Goal: Task Accomplishment & Management: Complete application form

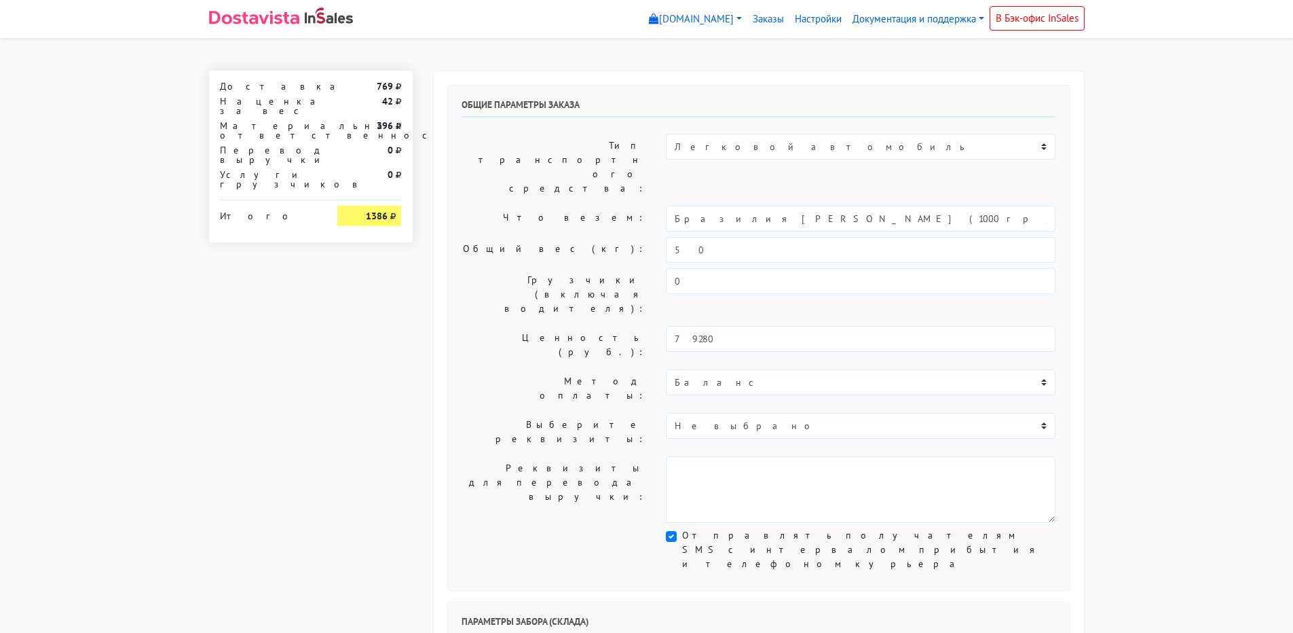
select select "7"
select select "1265"
select select "08:30"
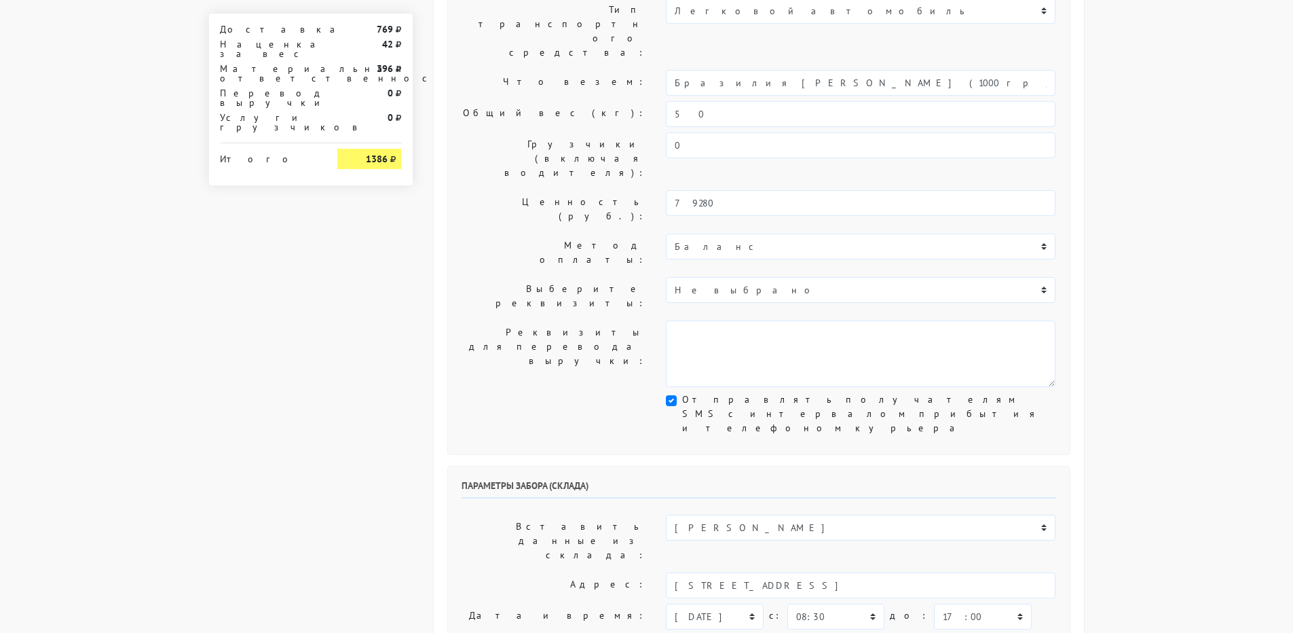
scroll to position [204, 0]
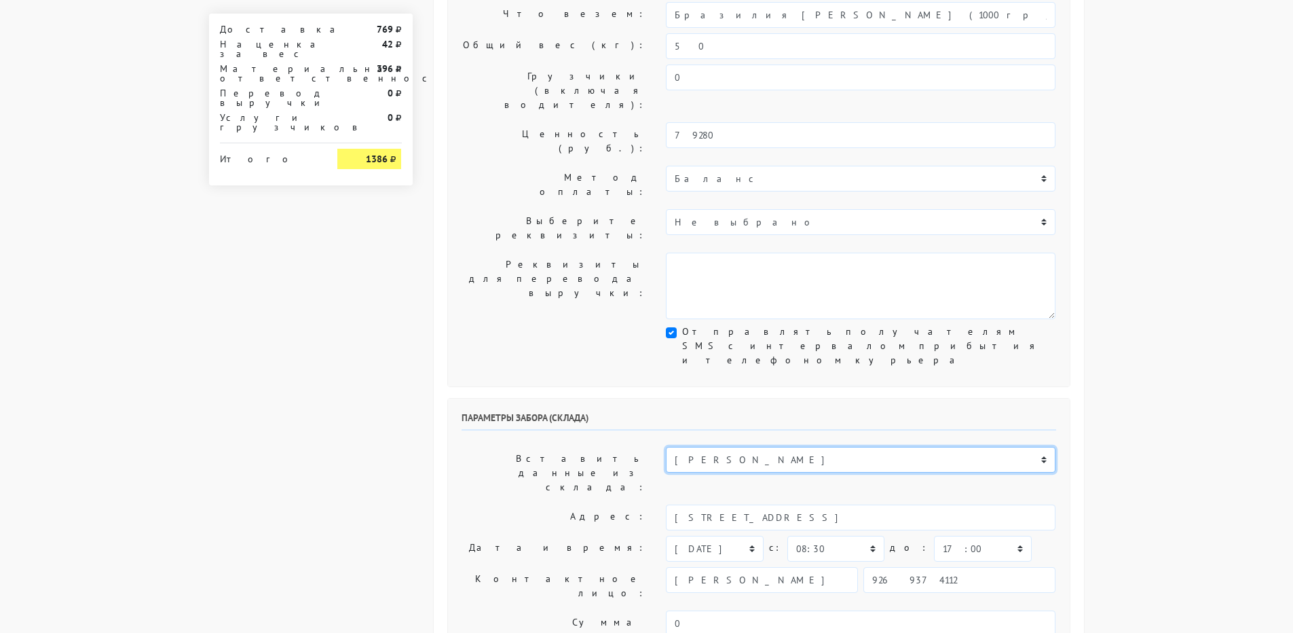
click at [707, 447] on select "ИП [PERSON_NAME] Н1 Н2 Маяк" at bounding box center [861, 460] width 390 height 26
select select "255"
click at [666, 447] on select "ИП [PERSON_NAME] Н1 Н2 Маяк" at bounding box center [861, 460] width 390 height 26
type input "[STREET_ADDRESS]"
select select "10:00"
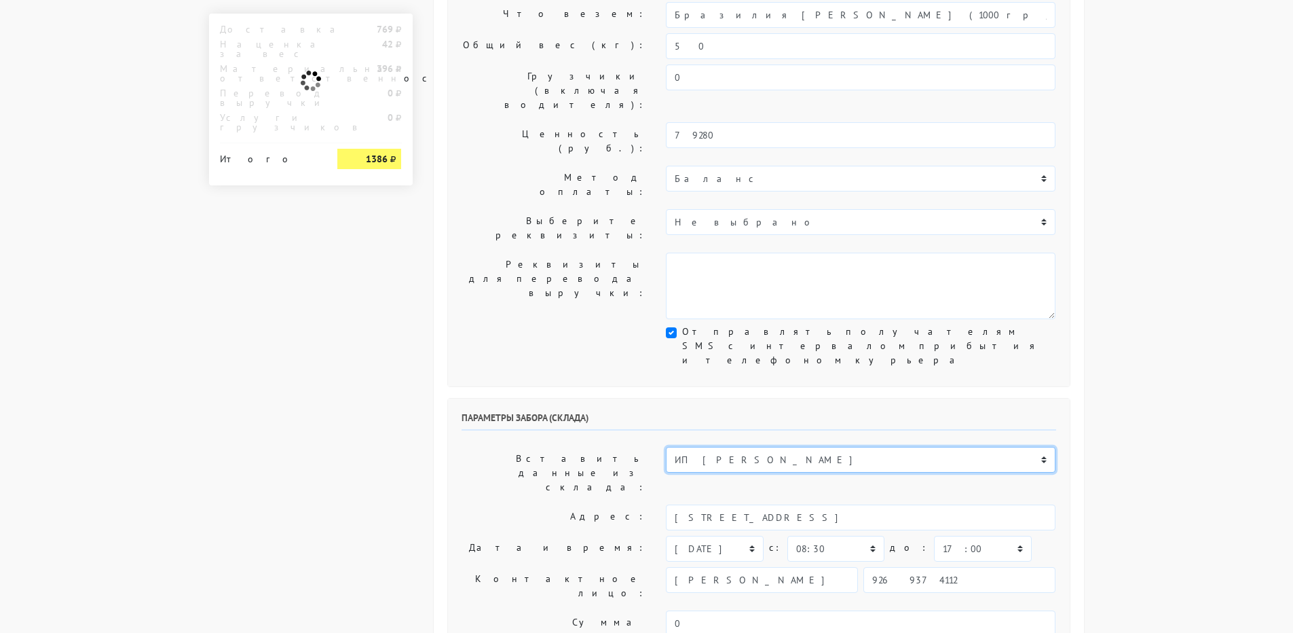
type input "89269374112"
type textarea "Заход со стороны Верейская 29 стр 139"
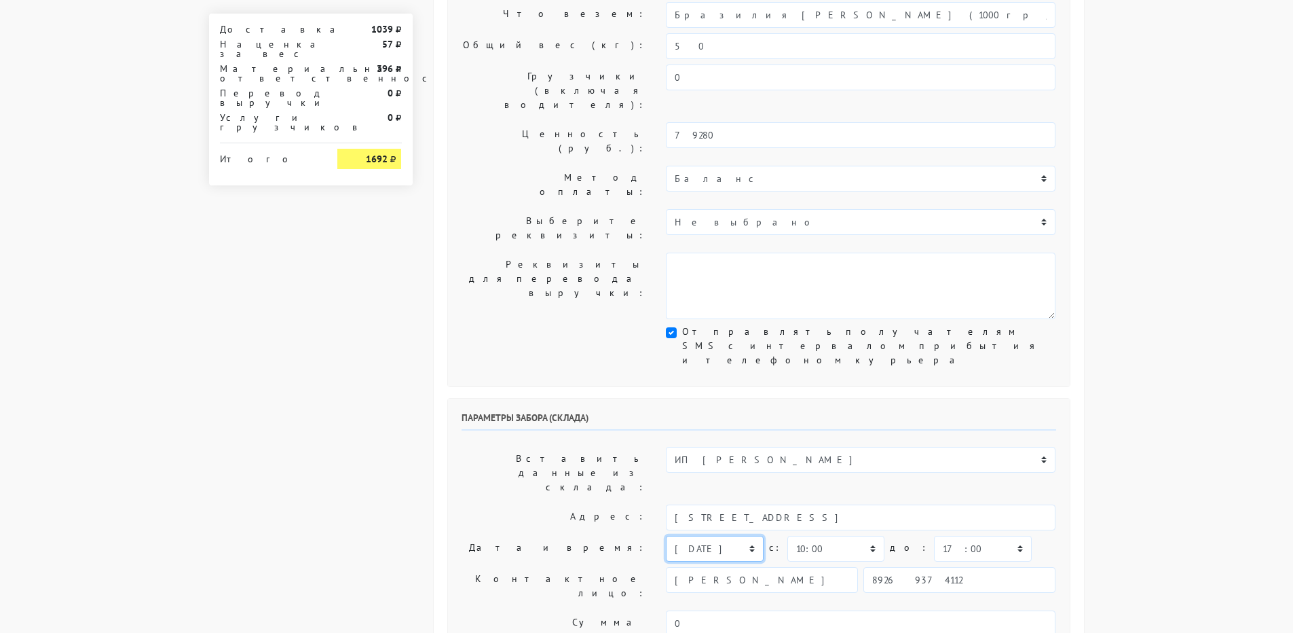
click at [749, 536] on select "[DATE] [DATE] [DATE] [DATE] [DATE] [DATE] [DATE] [DATE] [DATE]" at bounding box center [714, 549] width 97 height 26
click at [531, 536] on label "Дата и время:" at bounding box center [553, 549] width 205 height 26
click at [867, 536] on select "00:00 00:30 01:00 01:30 02:00 02:30 03:00 03:30 04:00 04:30 05:00 05:30 06:00 0…" at bounding box center [835, 549] width 97 height 26
select select "11:00"
click at [787, 536] on select "00:00 00:30 01:00 01:30 02:00 02:30 03:00 03:30 04:00 04:30 05:00 05:30 06:00 0…" at bounding box center [835, 549] width 97 height 26
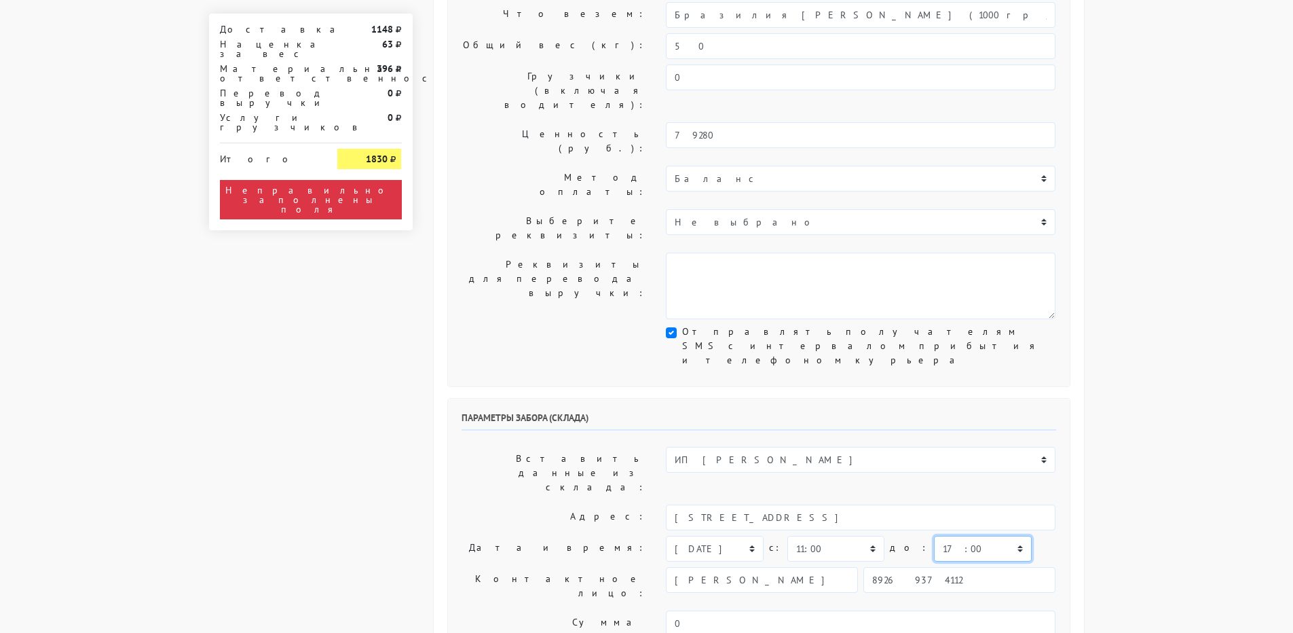
click at [934, 536] on select "00:00 00:30 01:00 01:30 02:00 02:30 03:00 03:30 04:00 04:30 05:00 05:30 06:00 0…" at bounding box center [982, 549] width 97 height 26
select select "14:00"
click at [934, 536] on select "00:00 00:30 01:00 01:30 02:00 02:30 03:00 03:30 04:00 04:30 05:00 05:30 06:00 0…" at bounding box center [982, 549] width 97 height 26
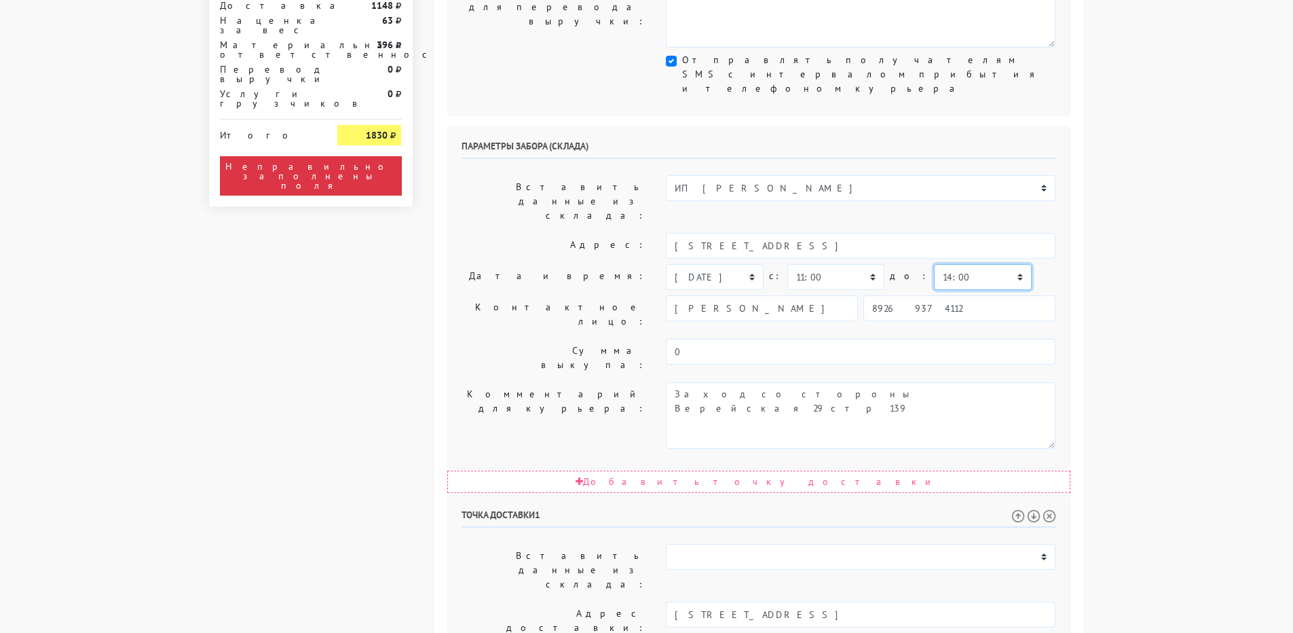
scroll to position [543, 0]
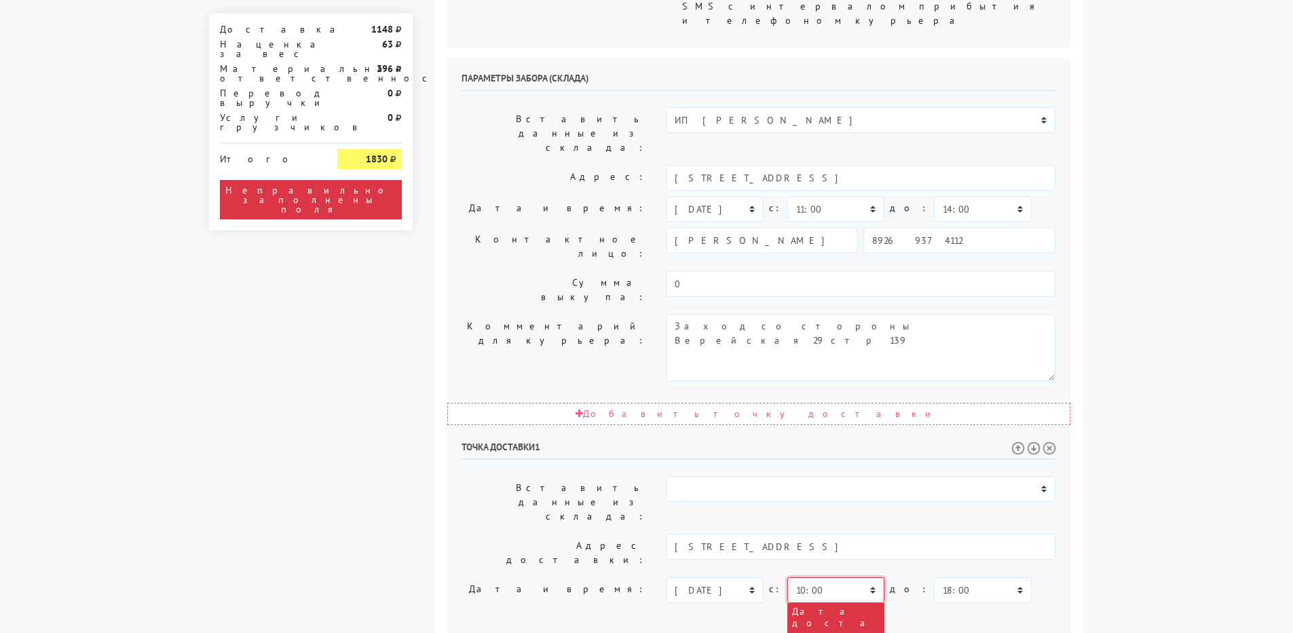
click at [834, 577] on select "00:00 00:30 01:00 01:30 02:00 02:30 03:00 03:30 04:00 04:30 05:00 05:30 06:00 0…" at bounding box center [835, 590] width 97 height 26
click at [787, 577] on select "00:00 00:30 01:00 01:30 02:00 02:30 03:00 03:30 04:00 04:30 05:00 05:30 06:00 0…" at bounding box center [835, 590] width 97 height 26
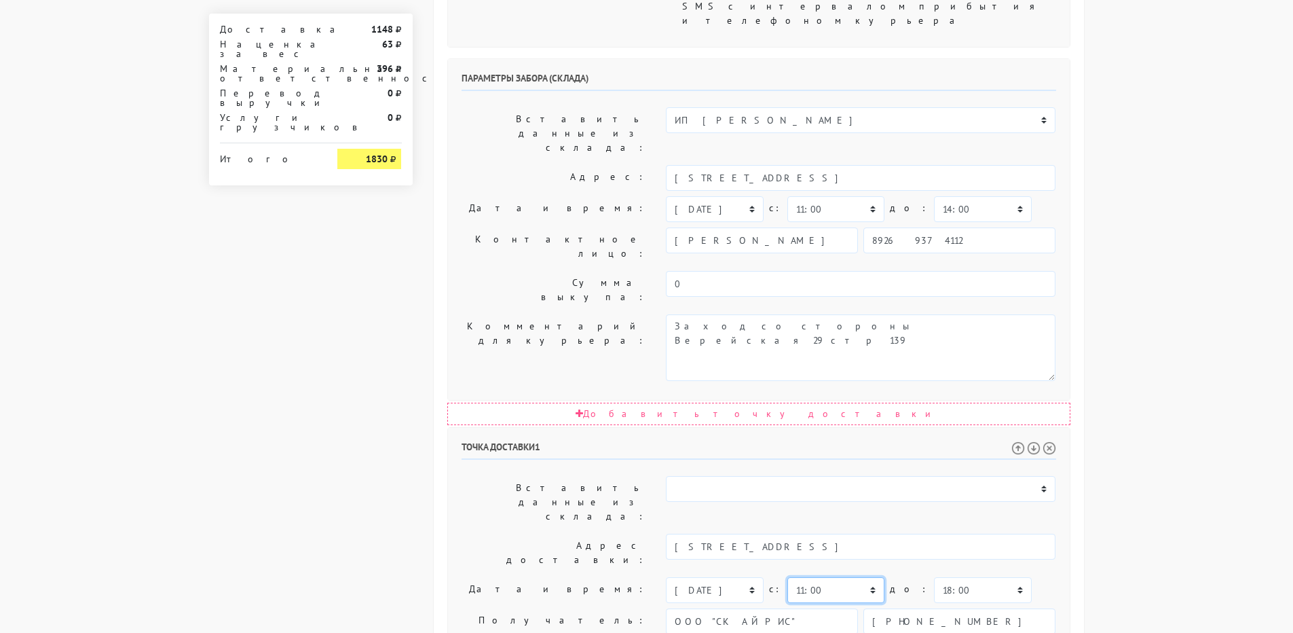
drag, startPoint x: 838, startPoint y: 372, endPoint x: 834, endPoint y: 358, distance: 14.4
click at [838, 577] on select "00:00 00:30 01:00 01:30 02:00 02:30 03:00 03:30 04:00 04:30 05:00 05:30 06:00 0…" at bounding box center [835, 590] width 97 height 26
select select "12:00"
click at [787, 577] on select "00:00 00:30 01:00 01:30 02:00 02:30 03:00 03:30 04:00 04:30 05:00 05:30 06:00 0…" at bounding box center [835, 590] width 97 height 26
click at [935, 577] on select "00:00 00:30 01:00 01:30 02:00 02:30 03:00 03:30 04:00 04:30 05:00 05:30 06:00 0…" at bounding box center [982, 590] width 97 height 26
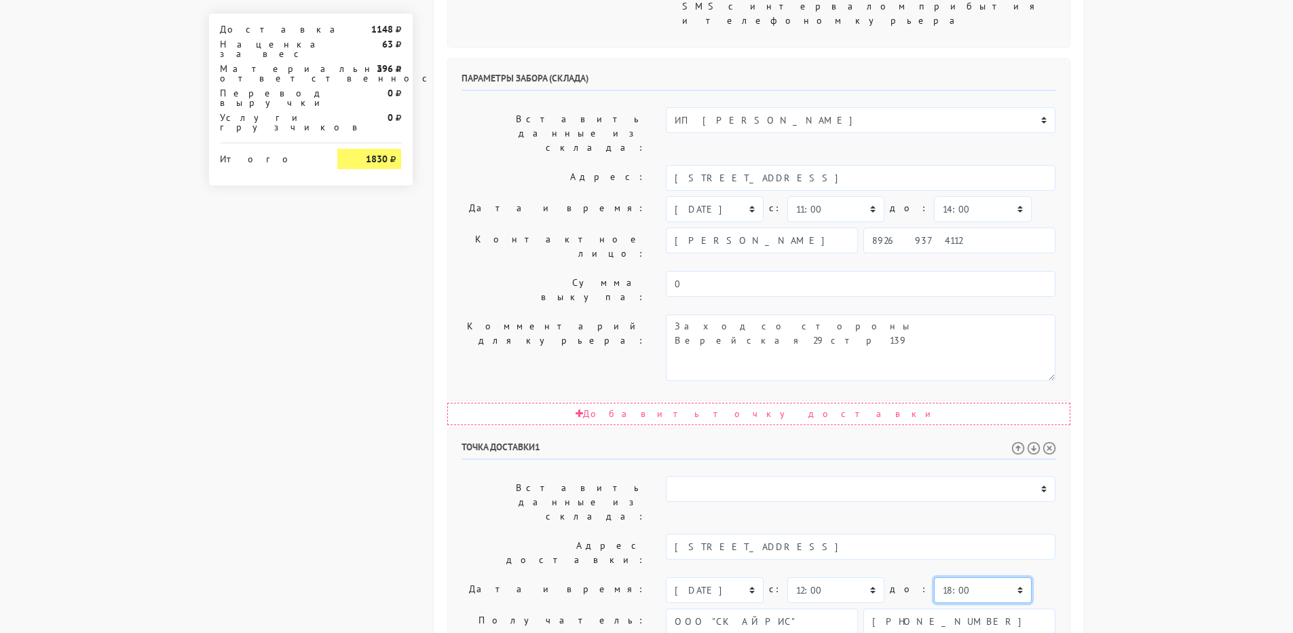
select select "15:00"
click at [934, 577] on select "00:00 00:30 01:00 01:30 02:00 02:30 03:00 03:30 04:00 04:30 05:00 05:30 06:00 0…" at bounding box center [982, 590] width 97 height 26
click at [1098, 355] on body "[DOMAIN_NAME] [DOMAIN_NAME] Выйти Заказы Настройки" at bounding box center [646, 216] width 1293 height 1519
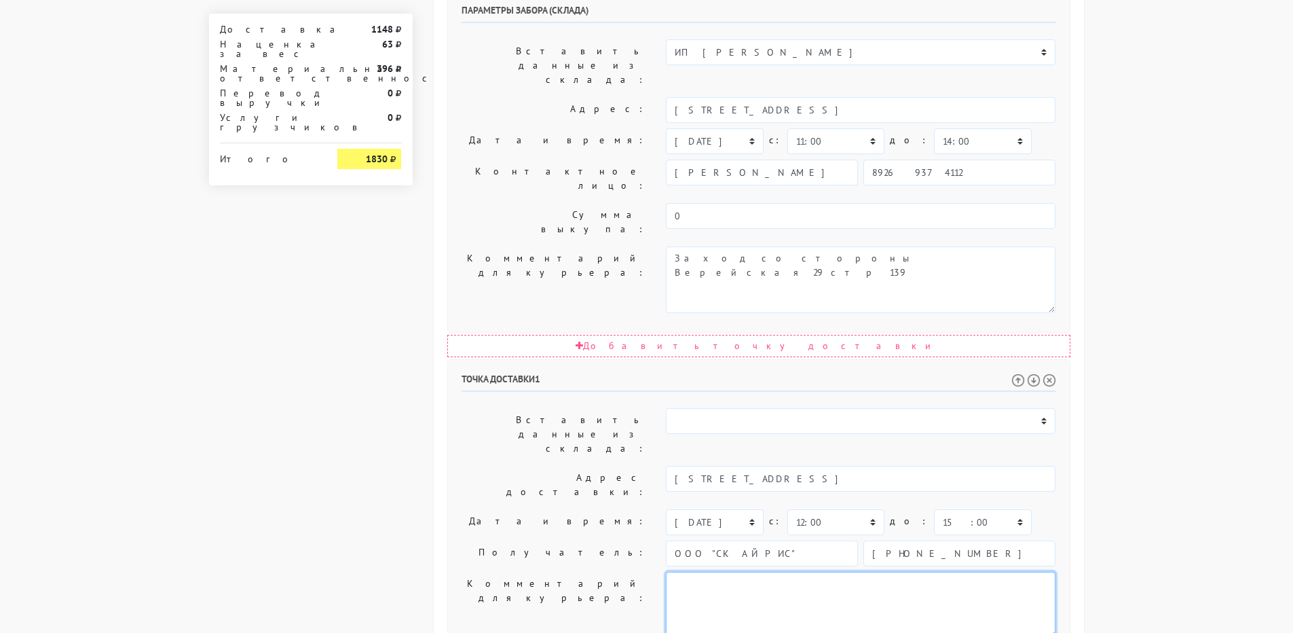
click at [713, 572] on textarea at bounding box center [861, 605] width 390 height 67
type textarea "за час позвонить клиенту по доставке"
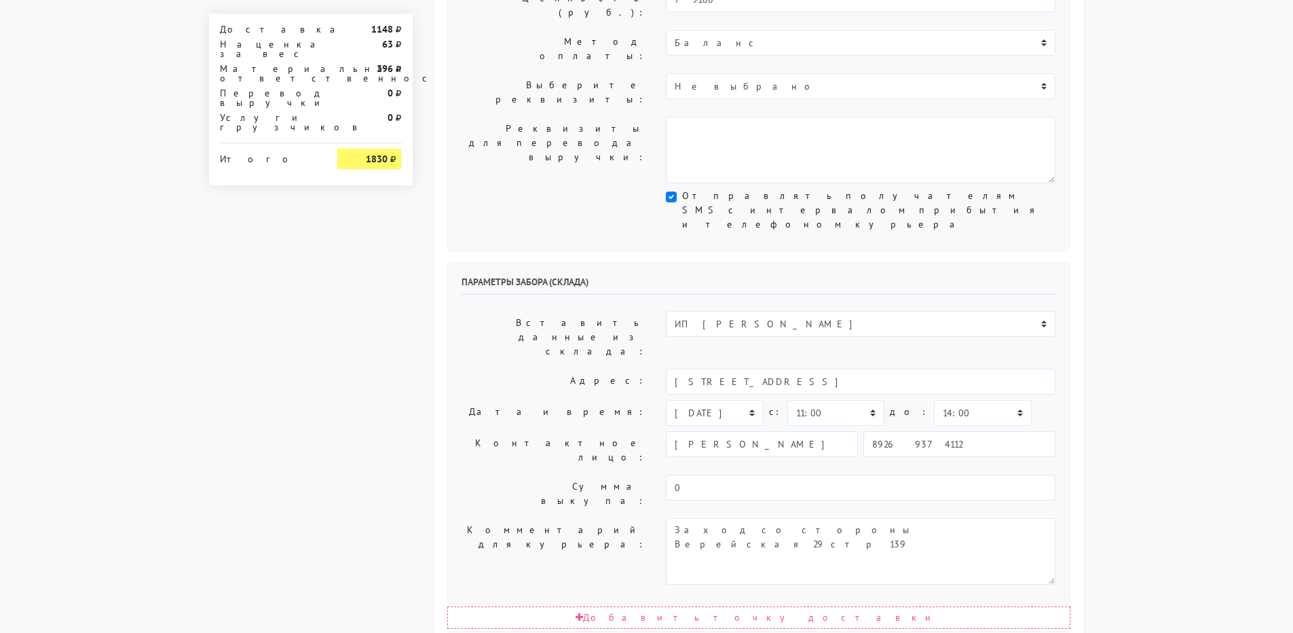
scroll to position [620, 0]
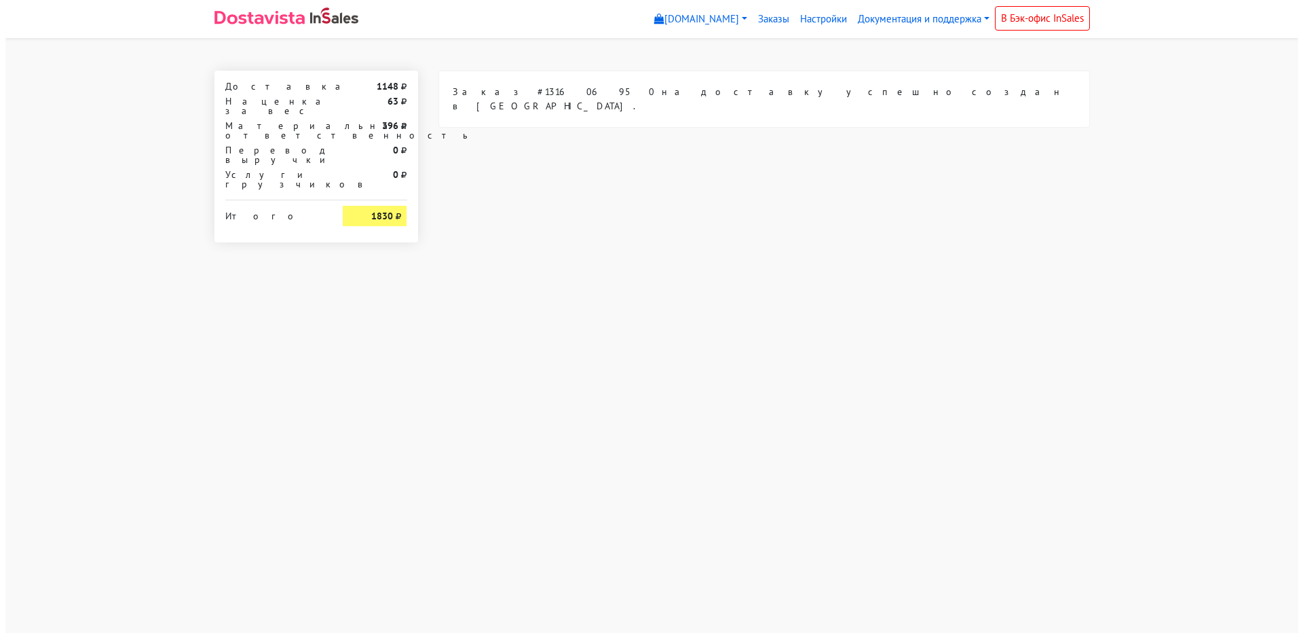
scroll to position [0, 0]
